Goal: Book appointment/travel/reservation

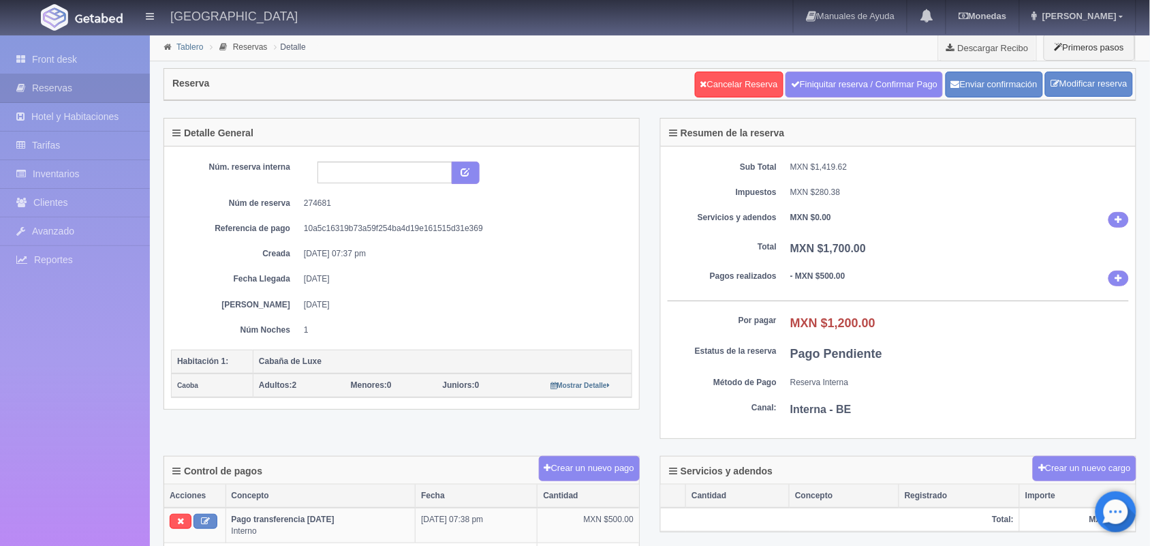
click at [196, 50] on link "Tablero" at bounding box center [189, 47] width 27 height 10
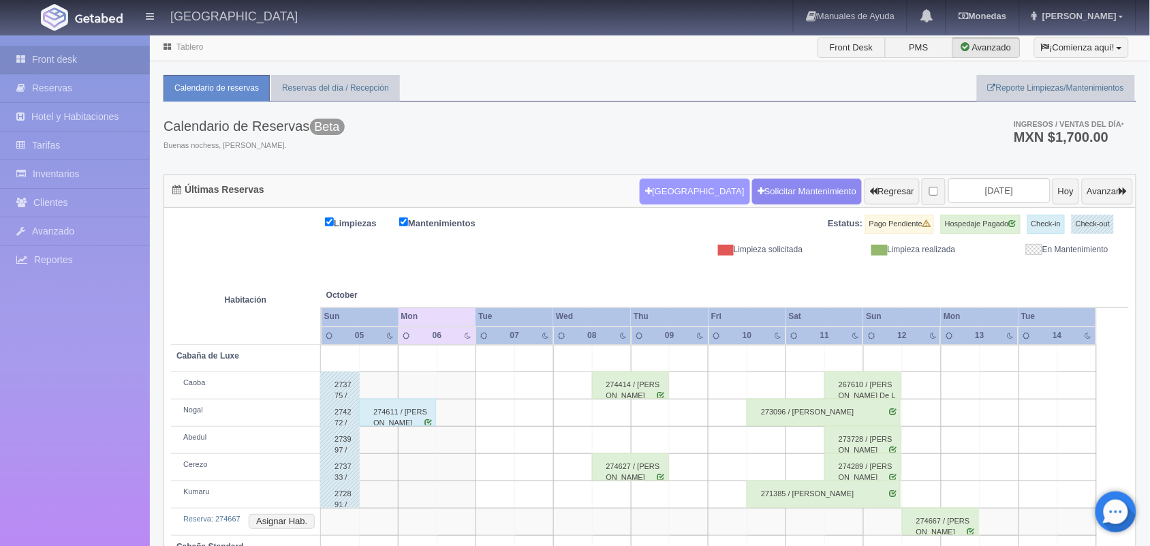
click at [659, 196] on button "[GEOGRAPHIC_DATA]" at bounding box center [695, 191] width 110 height 26
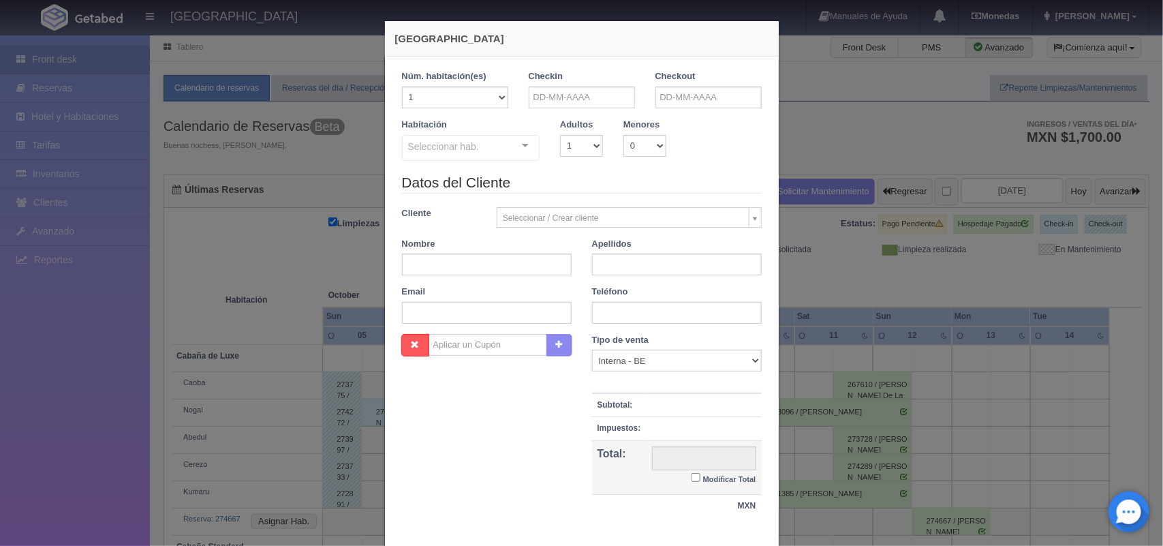
checkbox input "false"
click at [538, 97] on input "text" at bounding box center [582, 98] width 106 height 22
click at [574, 182] on link "7" at bounding box center [572, 183] width 18 height 20
type input "07-10-2025"
checkbox input "false"
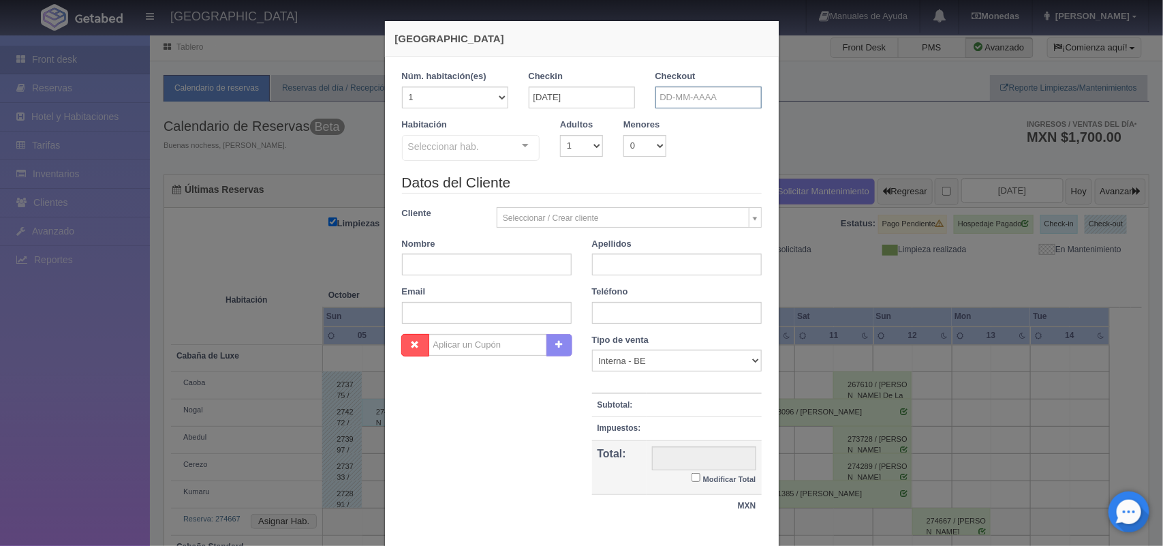
click at [688, 96] on input "text" at bounding box center [708, 98] width 106 height 22
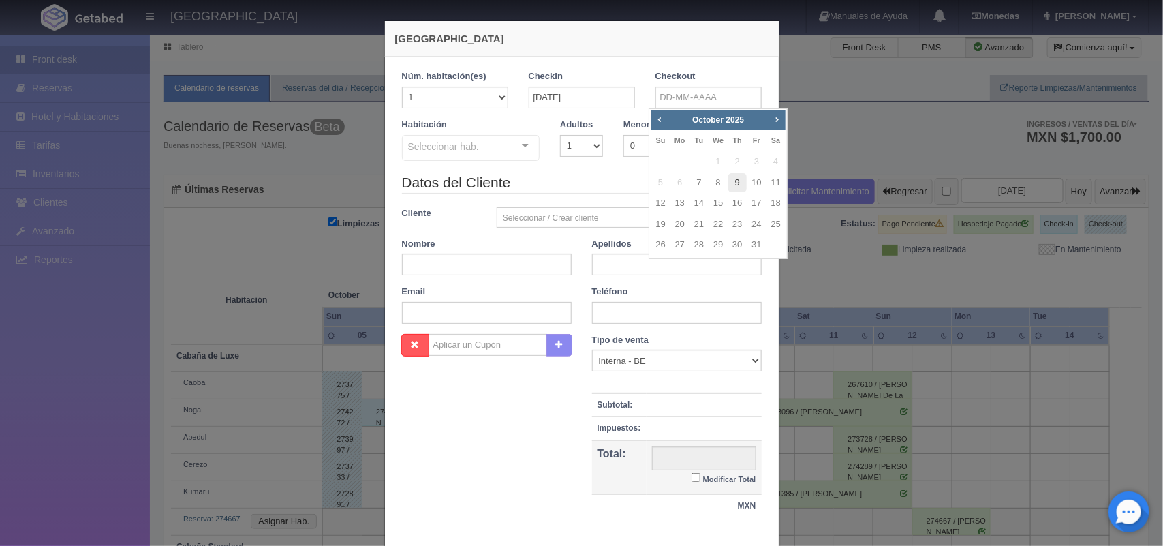
click at [732, 181] on link "9" at bounding box center [737, 183] width 18 height 20
type input "09-10-2025"
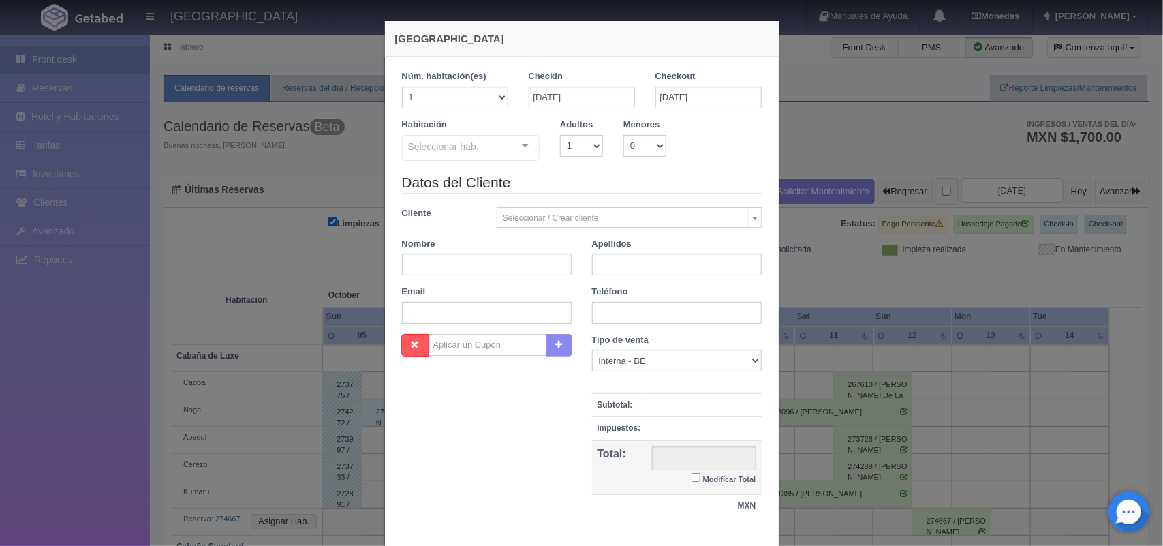
checkbox input "false"
click at [580, 141] on select "1 2 3 4 5 6 7 8 9 10" at bounding box center [581, 146] width 43 height 22
select select "2"
click at [560, 135] on select "1 2 3 4 5 6 7 8 9 10" at bounding box center [581, 146] width 43 height 22
click at [512, 149] on div "Seleccionar hab. Cabaña de Luxe Cabaña de Luxe - Sin asignar Nogal Abedul Kumar…" at bounding box center [471, 148] width 138 height 27
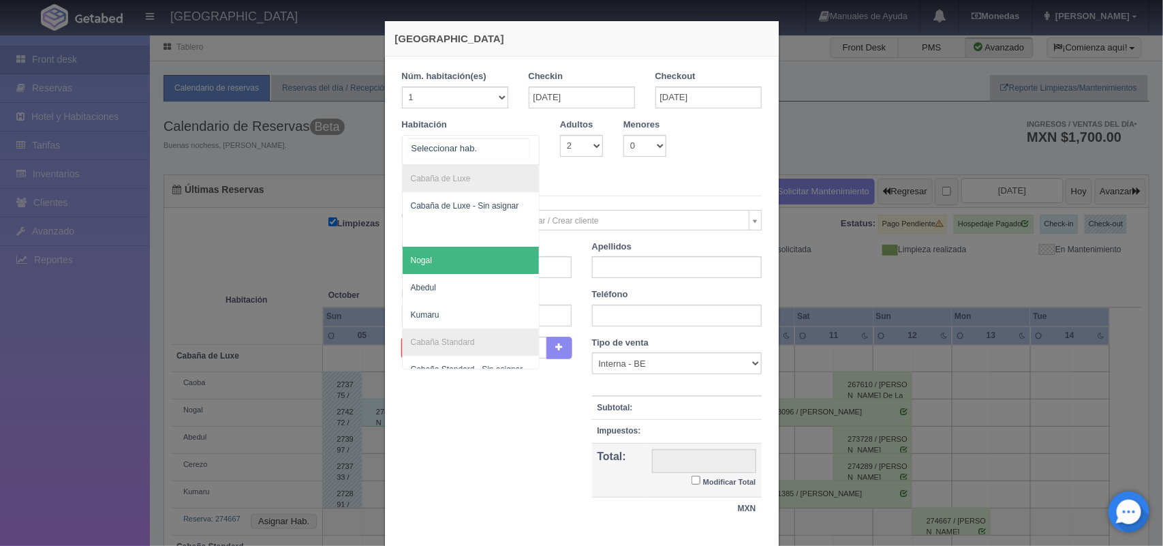
click at [488, 263] on span "Nogal" at bounding box center [471, 260] width 137 height 27
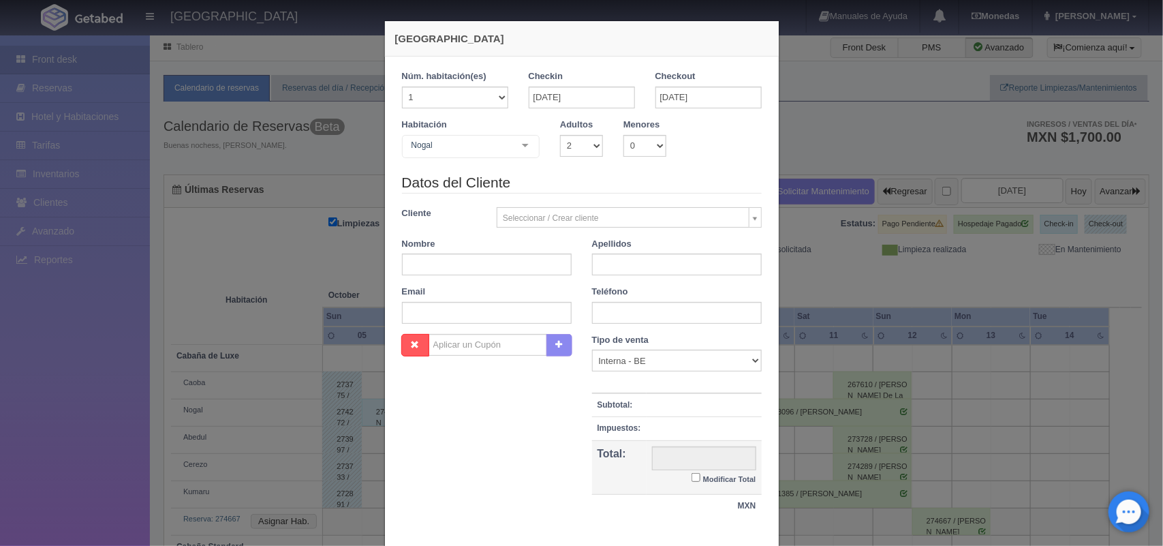
checkbox input "false"
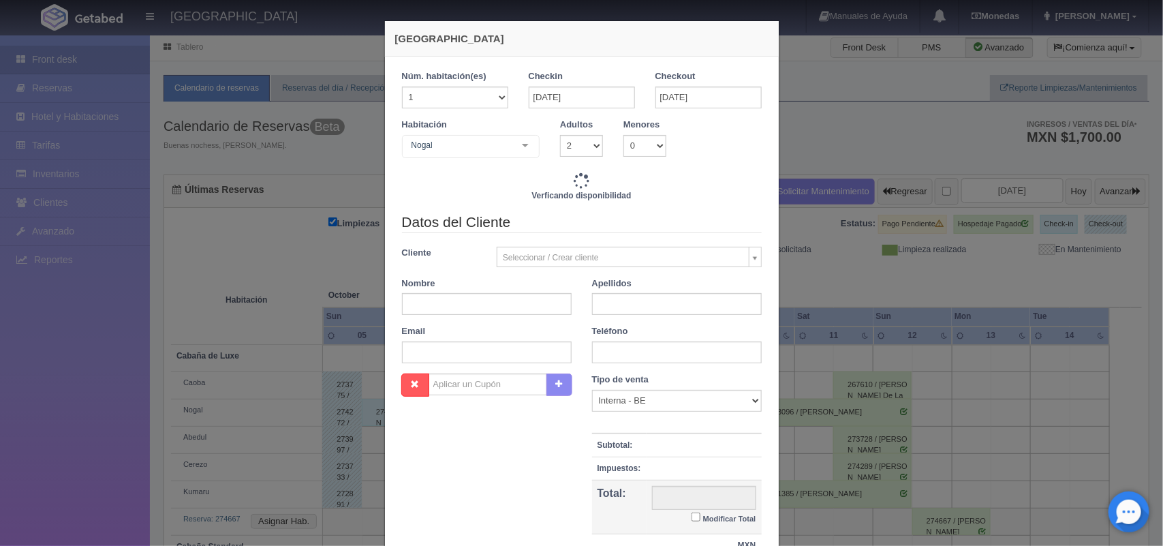
type input "3000.00"
checkbox input "false"
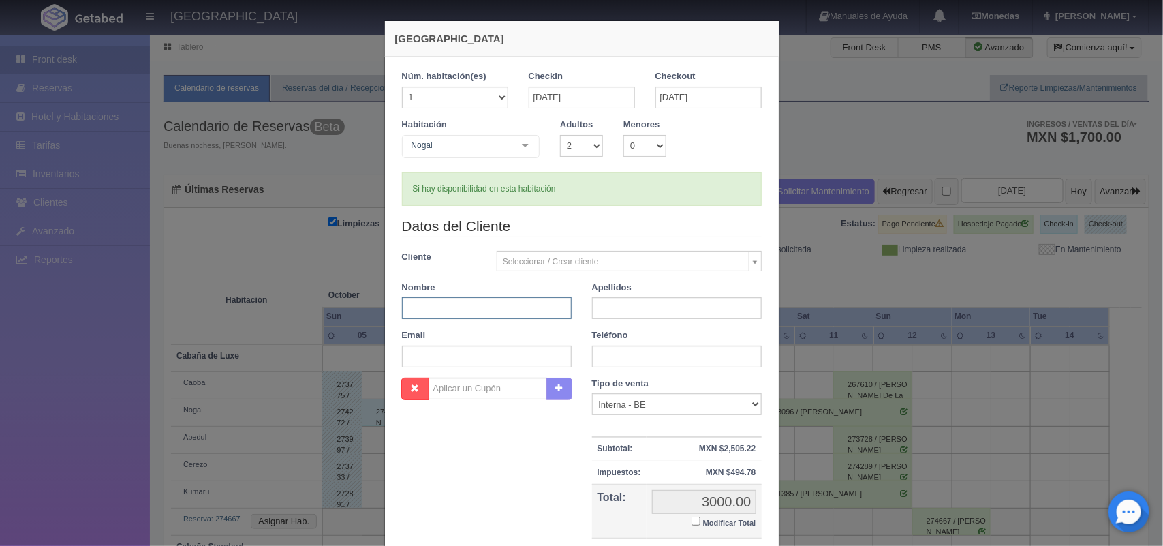
click at [469, 305] on input "text" at bounding box center [487, 308] width 170 height 22
type input "Mario Alberto"
click at [621, 305] on input "text" at bounding box center [677, 308] width 170 height 22
type input "Sixto Rammirez"
click at [637, 354] on input "text" at bounding box center [677, 356] width 170 height 22
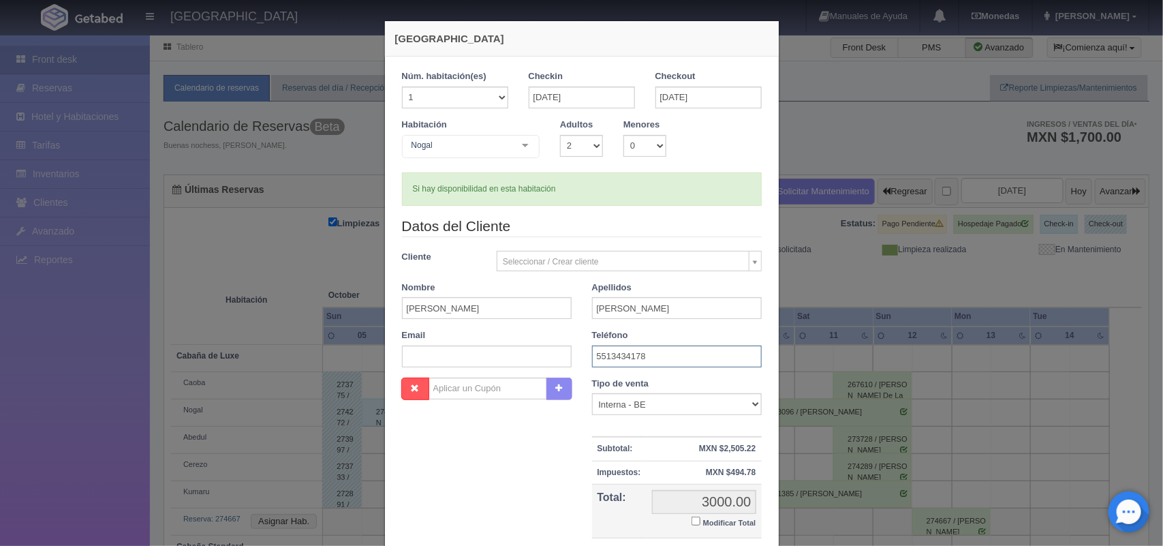
type input "5513434178"
click at [691, 523] on input "Modificar Total" at bounding box center [695, 520] width 9 height 9
checkbox input "true"
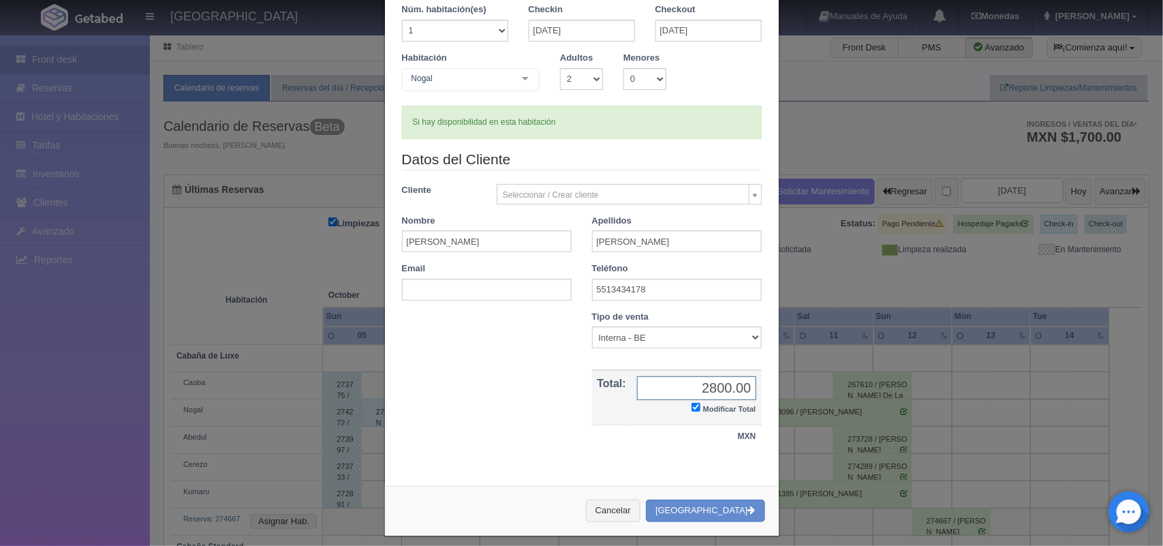
scroll to position [69, 0]
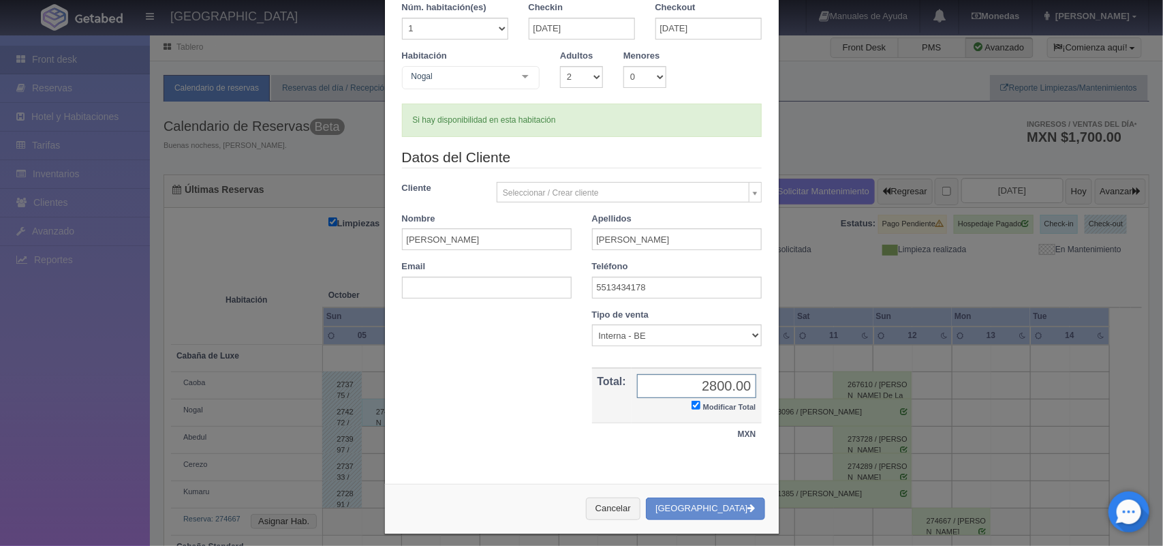
type input "2800.00"
